Goal: Transaction & Acquisition: Subscribe to service/newsletter

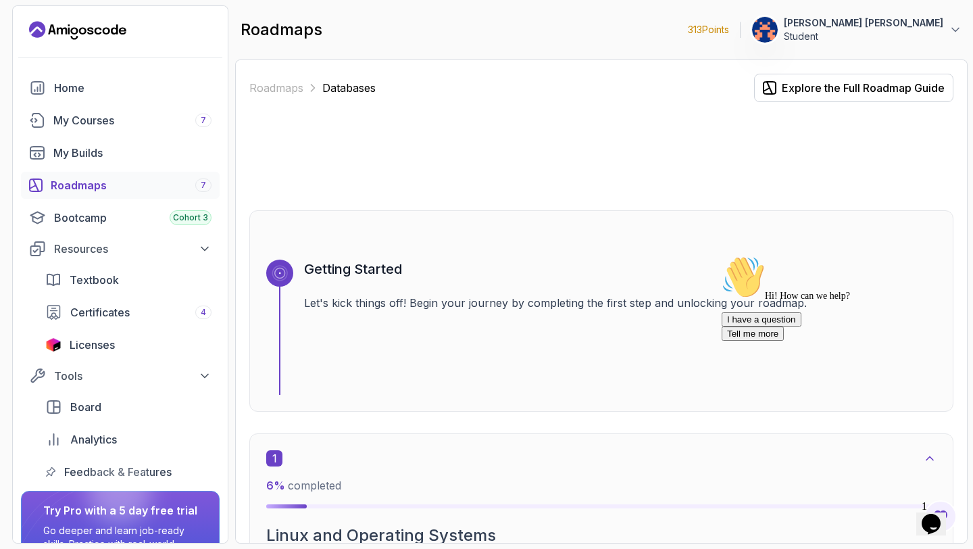
click at [941, 514] on icon "$i18n('chat', 'chat_widget')" at bounding box center [931, 524] width 19 height 20
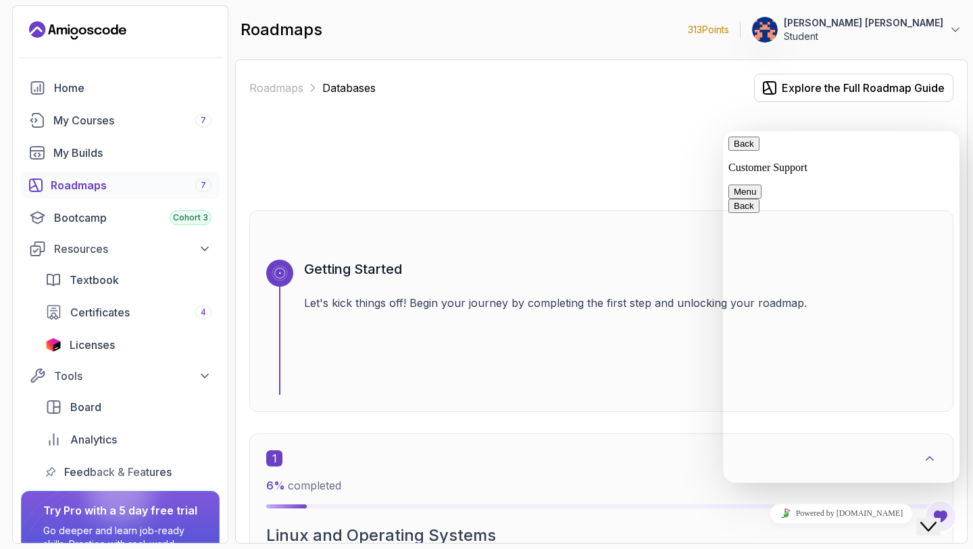
click at [762, 185] on button "Menu" at bounding box center [745, 192] width 33 height 14
click at [747, 151] on button "Back" at bounding box center [744, 144] width 31 height 14
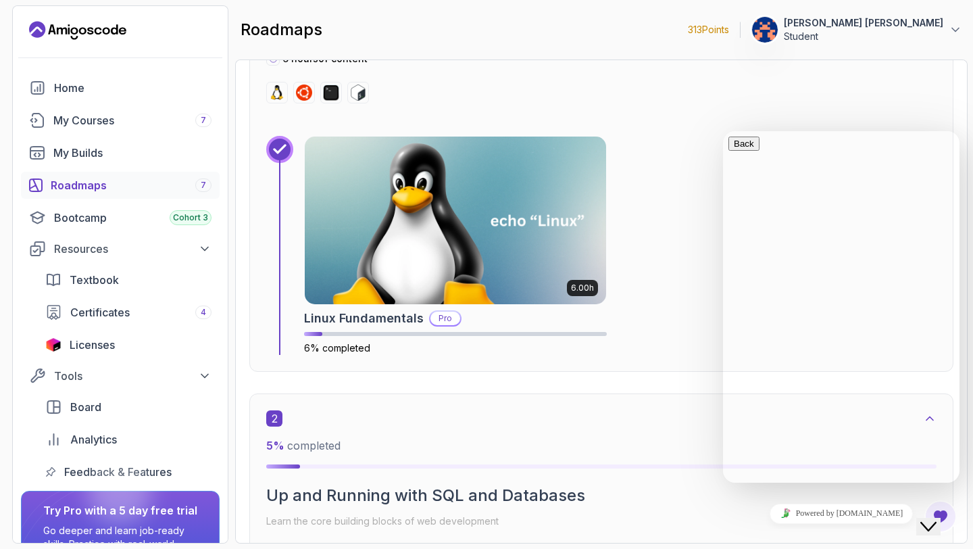
scroll to position [572, 0]
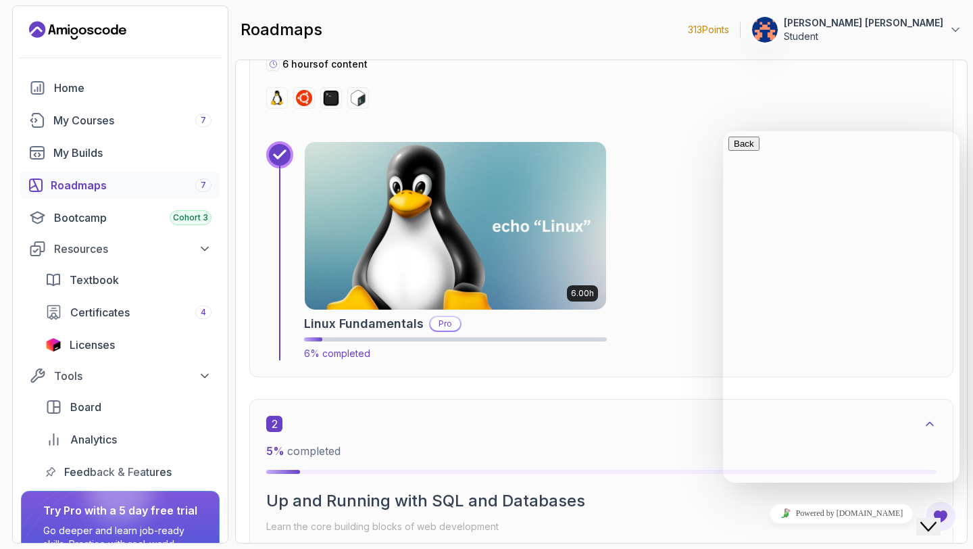
click at [443, 324] on p "Pro" at bounding box center [446, 324] width 30 height 14
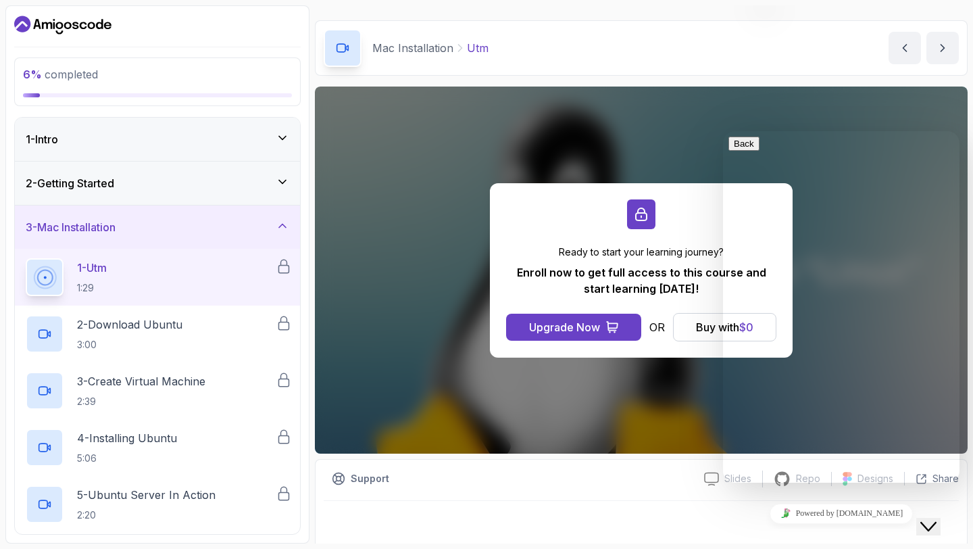
scroll to position [38, 0]
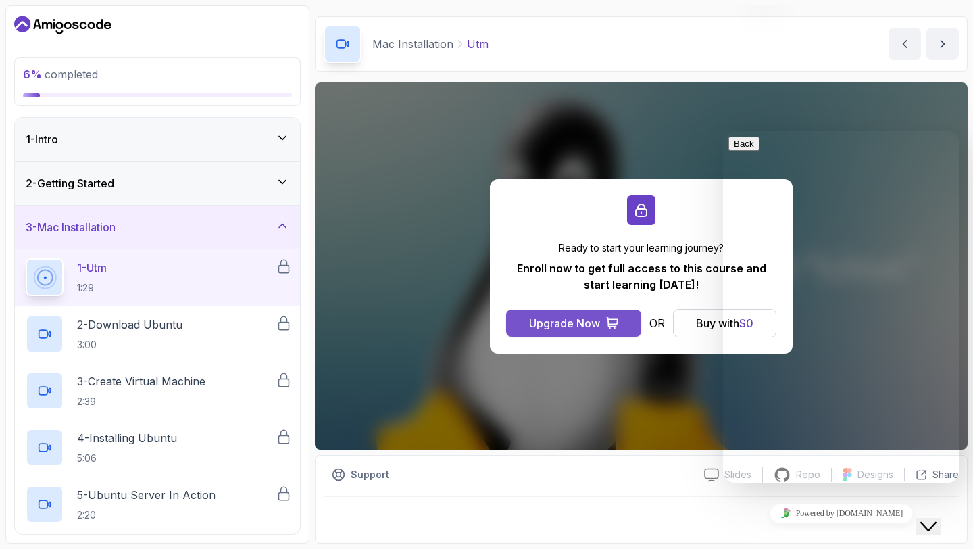
click at [580, 322] on div "Upgrade Now" at bounding box center [564, 323] width 71 height 16
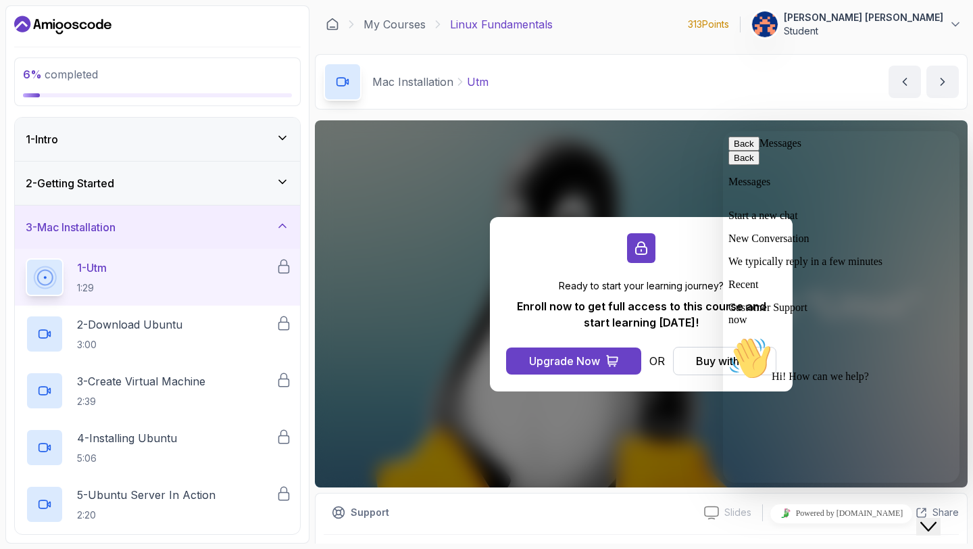
click at [747, 151] on button "Back" at bounding box center [744, 144] width 31 height 14
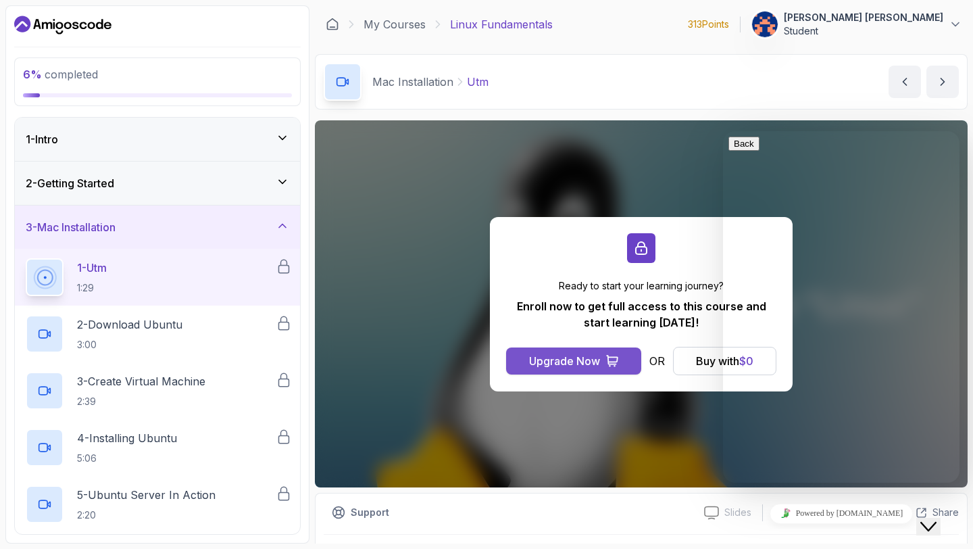
click at [580, 362] on div "Upgrade Now" at bounding box center [564, 361] width 71 height 16
click at [954, 21] on icon at bounding box center [956, 25] width 14 height 14
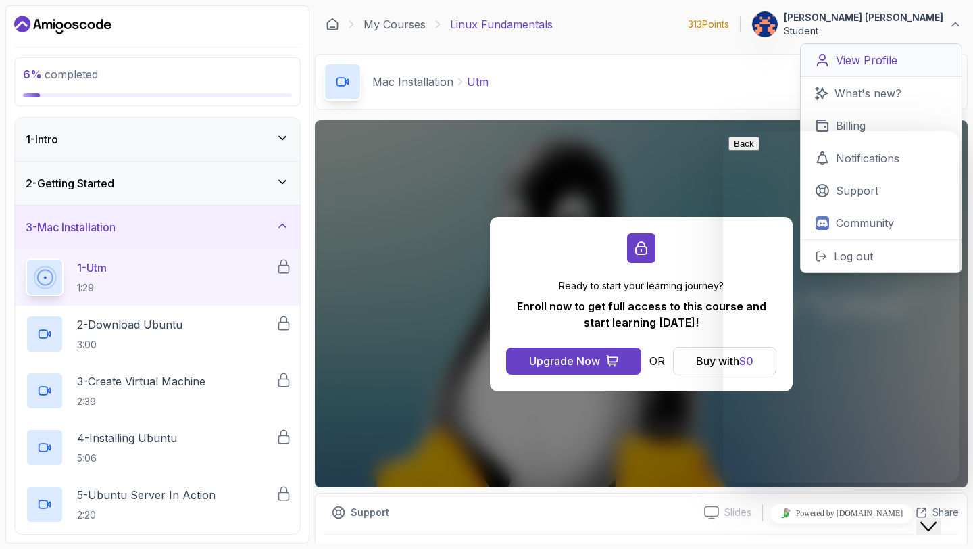
click at [885, 59] on p "View Profile" at bounding box center [867, 60] width 62 height 16
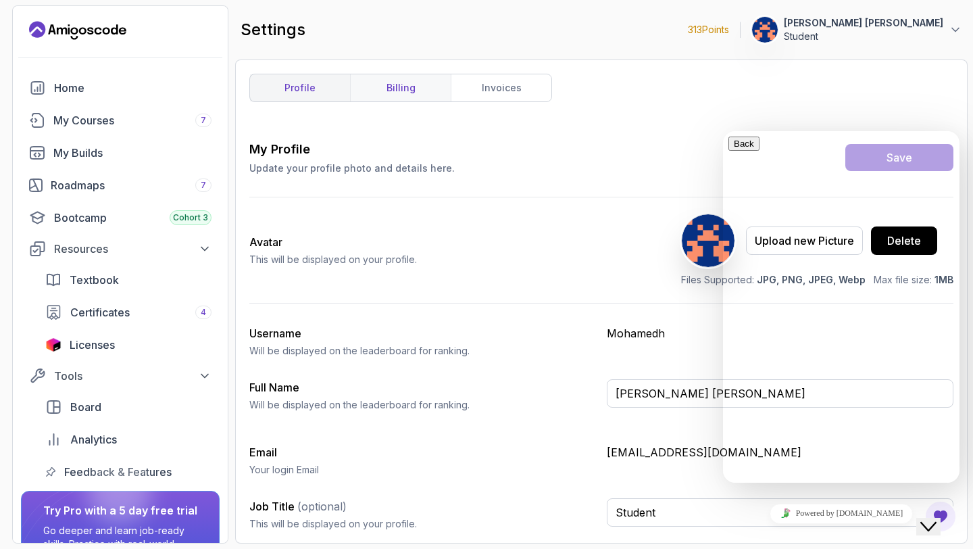
click at [403, 88] on link "billing" at bounding box center [400, 87] width 101 height 27
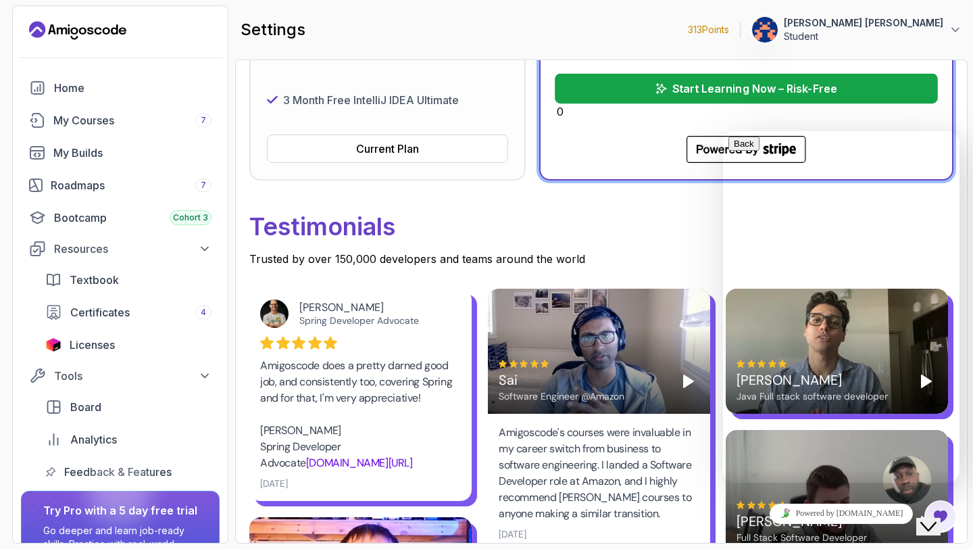
scroll to position [499, 0]
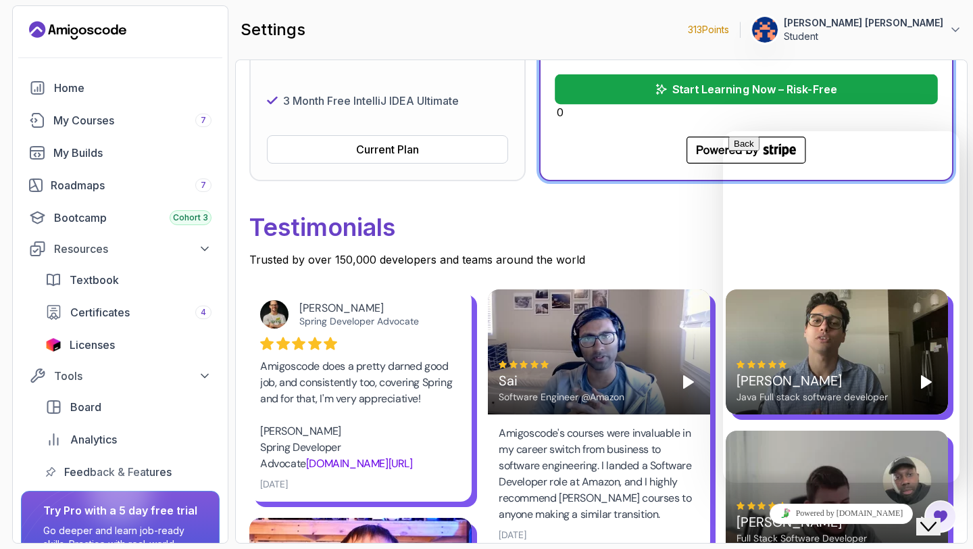
click at [792, 92] on p "Start Learning Now – Risk-Free" at bounding box center [754, 89] width 165 height 16
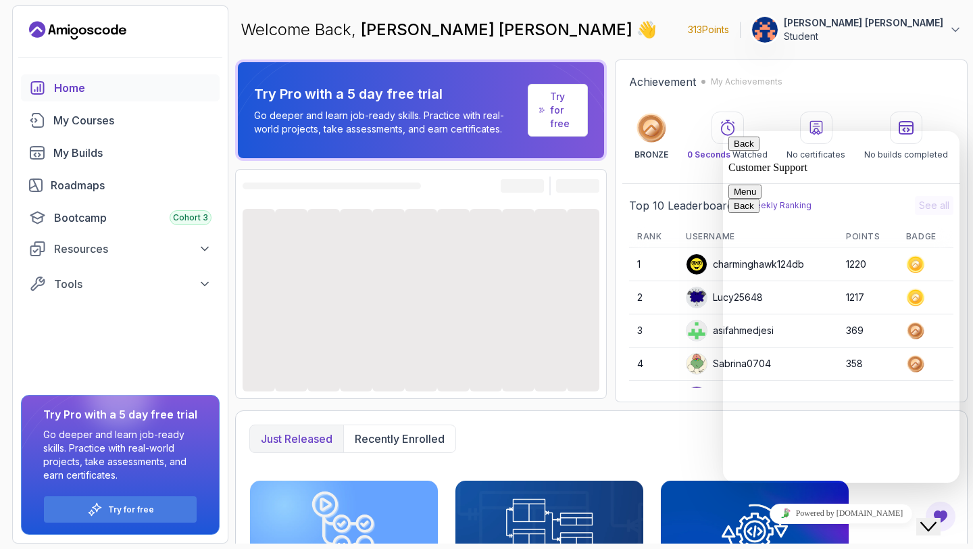
click at [762, 185] on button "Menu" at bounding box center [745, 192] width 33 height 14
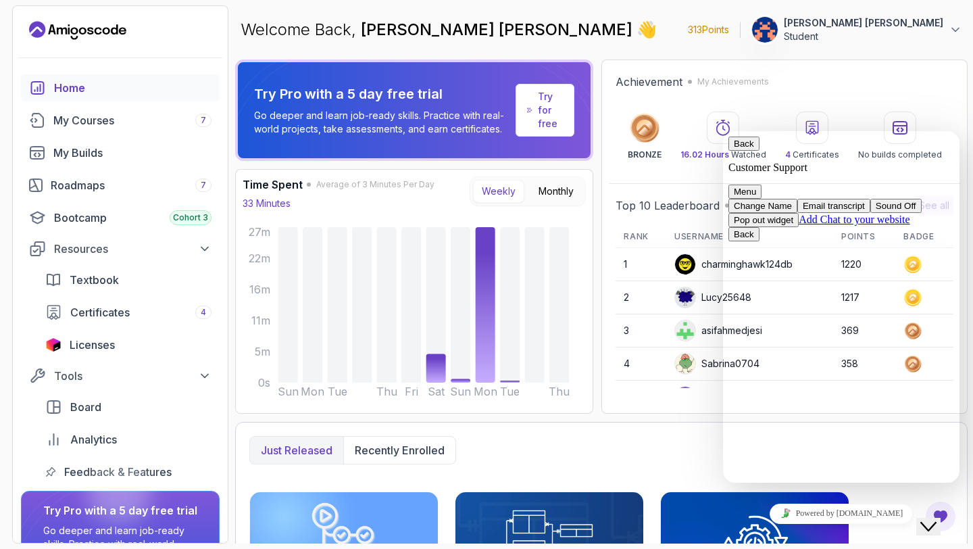
click at [799, 227] on button "Pop out widget" at bounding box center [764, 220] width 70 height 14
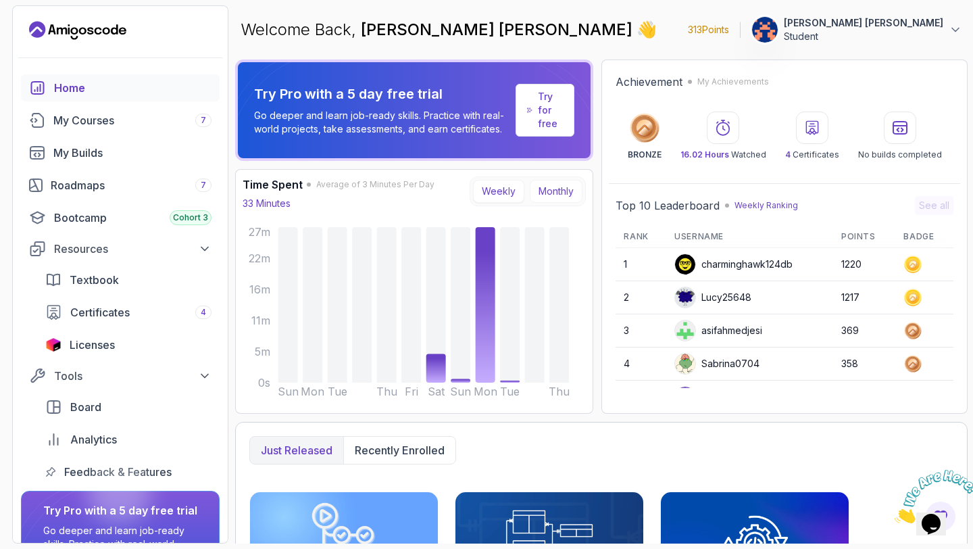
click at [564, 194] on button "Monthly" at bounding box center [556, 191] width 53 height 23
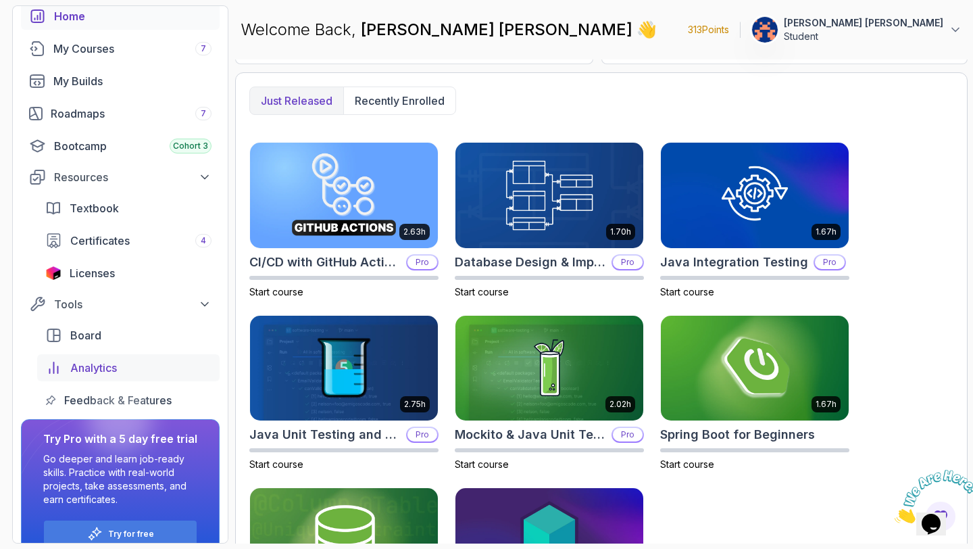
scroll to position [96, 0]
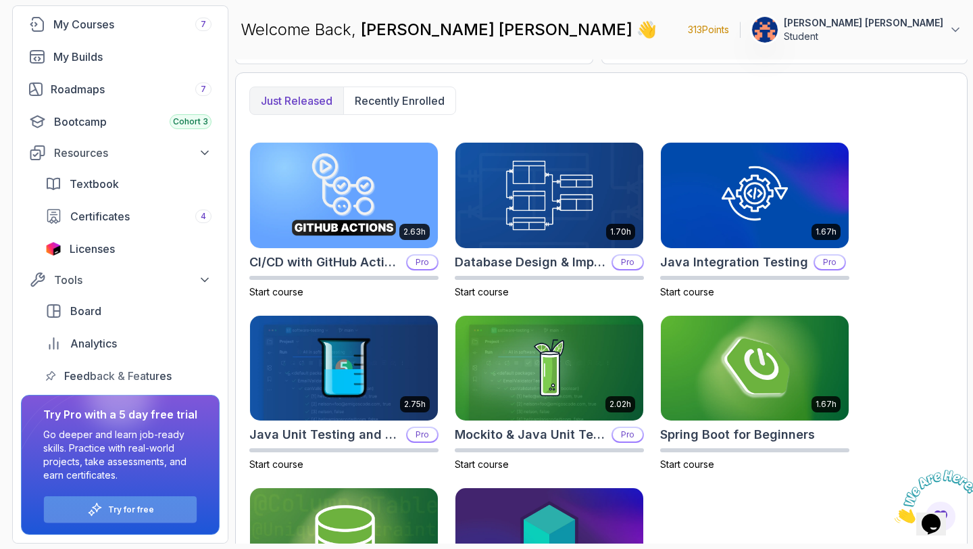
click at [135, 510] on p "Try for free" at bounding box center [131, 509] width 46 height 11
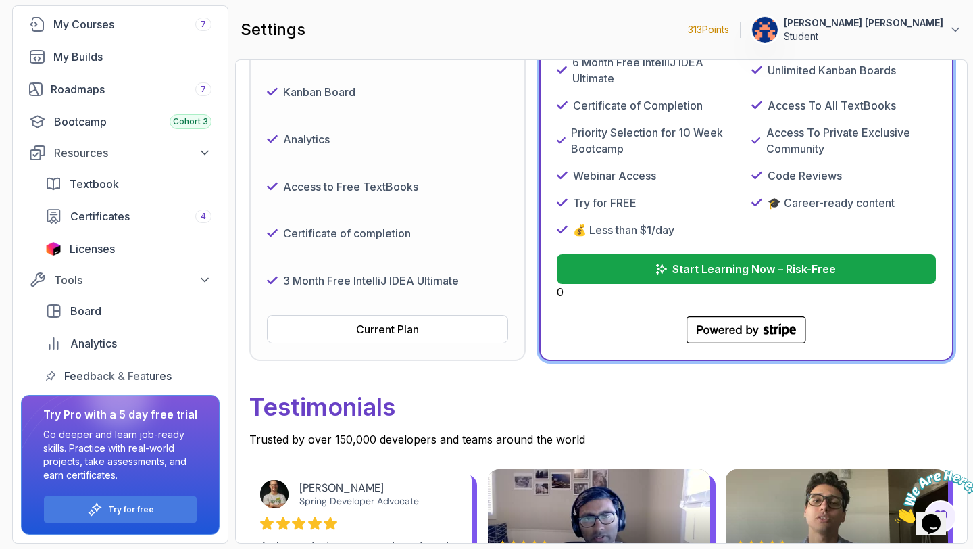
scroll to position [313, 0]
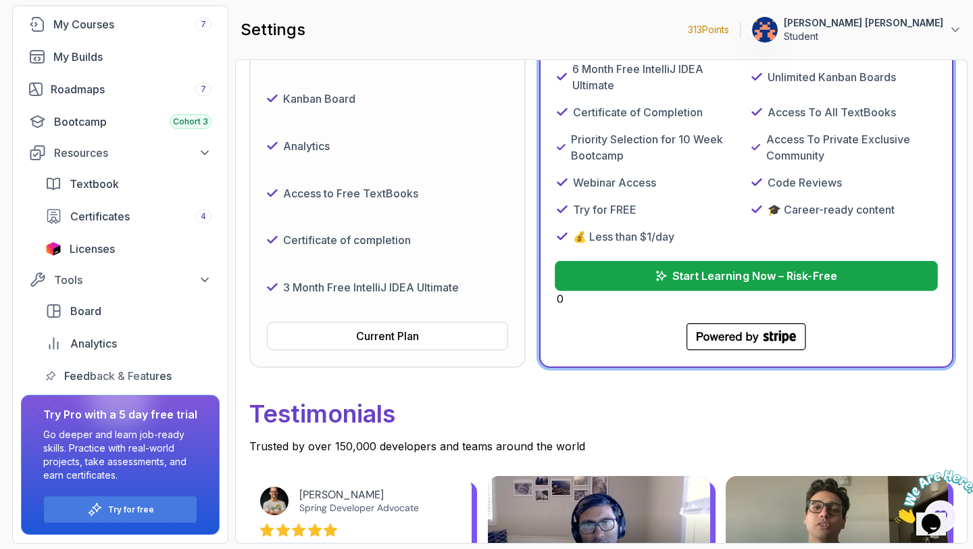
click at [716, 269] on p "Start Learning Now – Risk-Free" at bounding box center [754, 276] width 165 height 16
